Goal: Check status: Check status

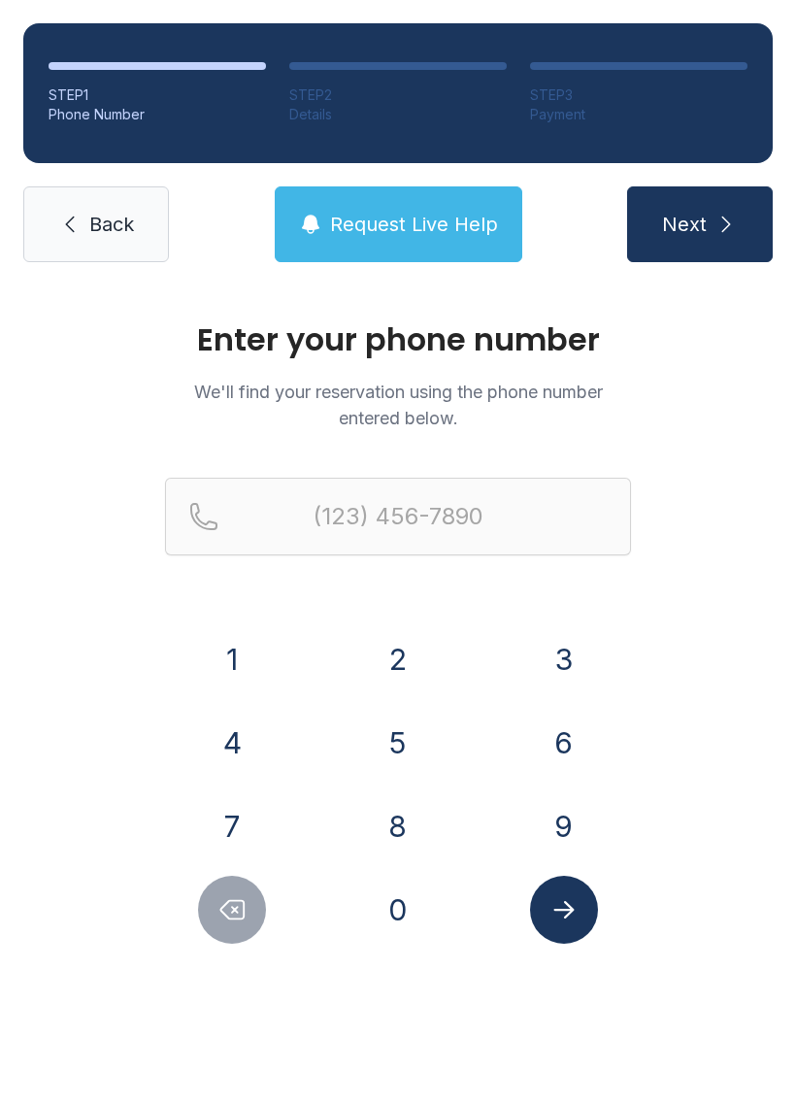
click at [555, 737] on button "6" at bounding box center [564, 743] width 68 height 68
click at [389, 950] on div "Enter your phone number We'll find your reservation using the phone number ente…" at bounding box center [398, 653] width 796 height 736
click at [387, 885] on button "0" at bounding box center [398, 910] width 68 height 68
click at [245, 801] on button "7" at bounding box center [232, 826] width 68 height 68
click at [402, 652] on button "2" at bounding box center [398, 659] width 68 height 68
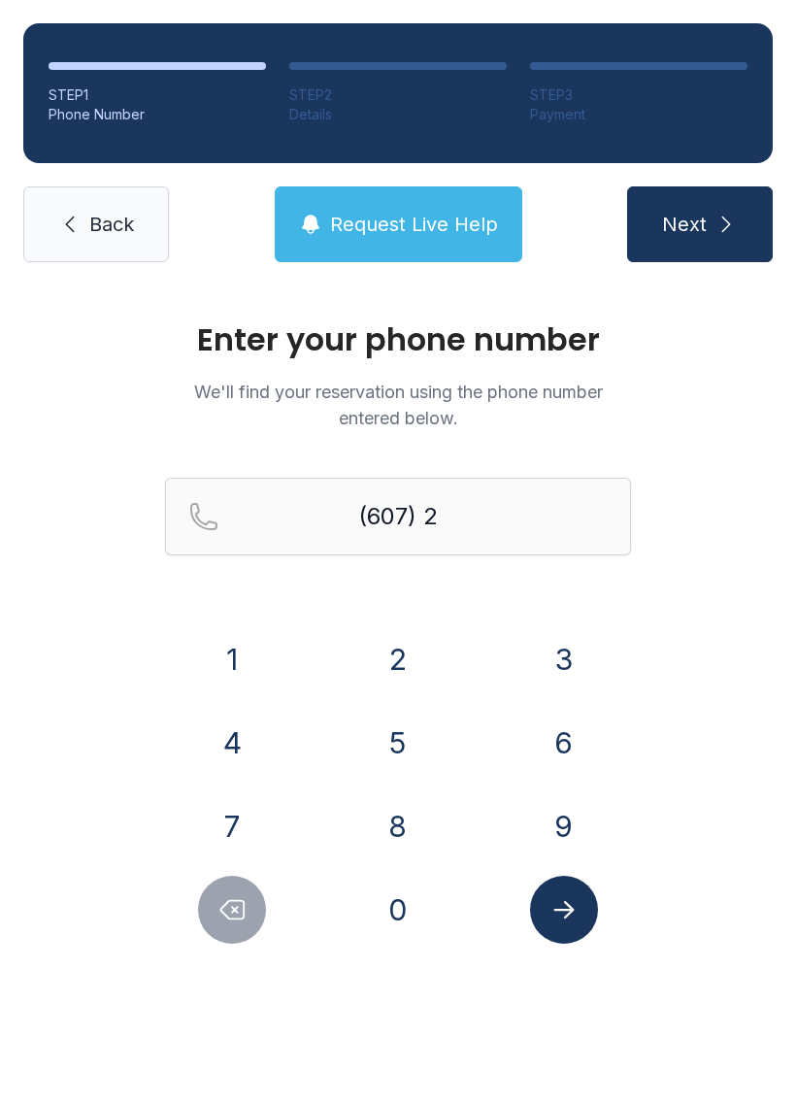
click at [395, 845] on button "8" at bounding box center [398, 826] width 68 height 68
click at [395, 925] on button "0" at bounding box center [398, 910] width 68 height 68
click at [557, 645] on button "3" at bounding box center [564, 659] width 68 height 68
click at [387, 840] on button "8" at bounding box center [398, 826] width 68 height 68
click at [389, 830] on button "8" at bounding box center [398, 826] width 68 height 68
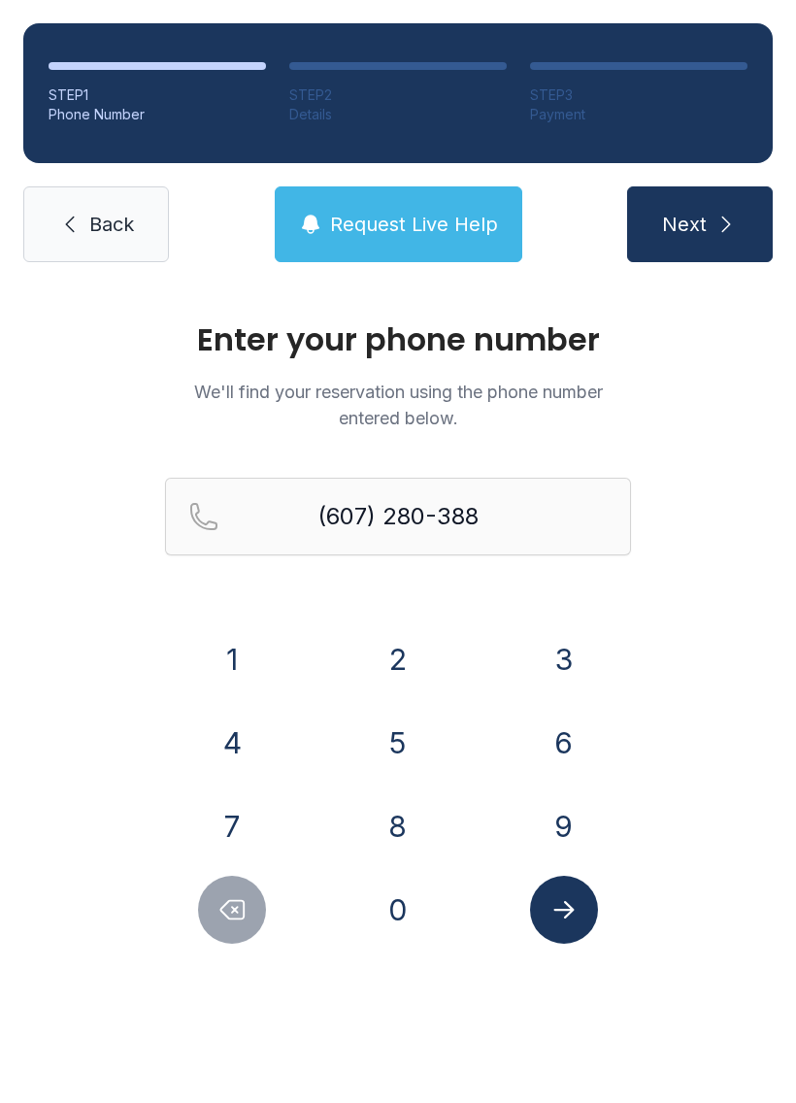
click at [552, 671] on button "3" at bounding box center [564, 659] width 68 height 68
type input "[PHONE_NUMBER]"
click at [568, 913] on icon "Submit lookup form" at bounding box center [564, 909] width 29 height 29
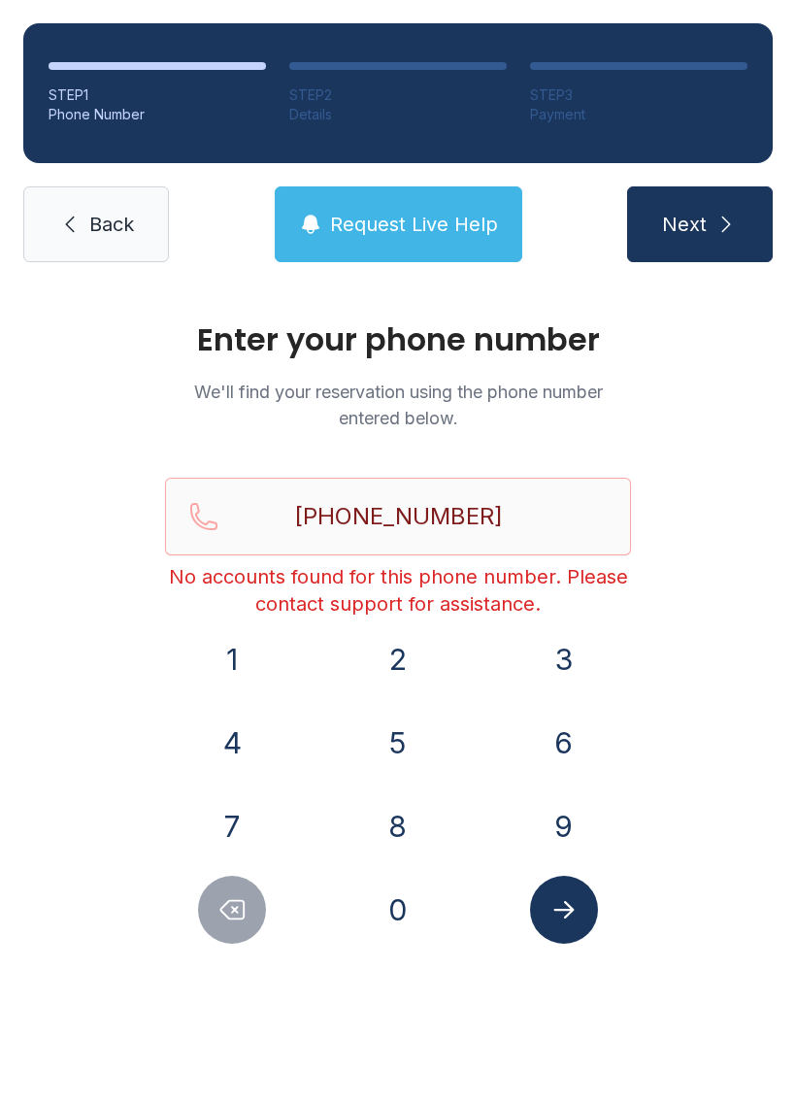
click at [126, 226] on span "Back" at bounding box center [111, 224] width 45 height 27
